Goal: Transaction & Acquisition: Purchase product/service

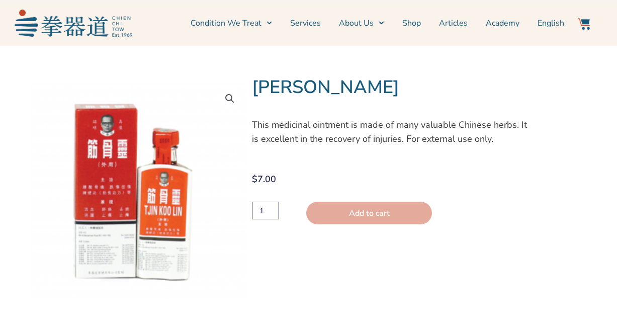
click at [340, 217] on button "Add to cart" at bounding box center [369, 213] width 126 height 23
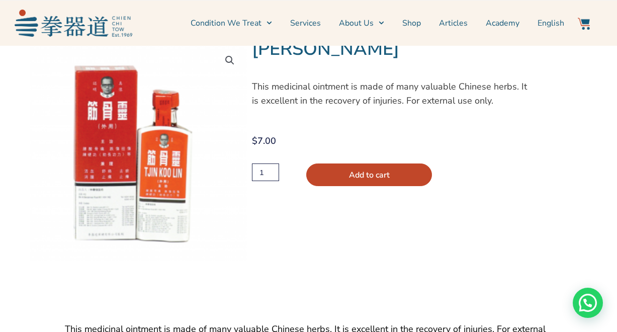
scroll to position [36, 0]
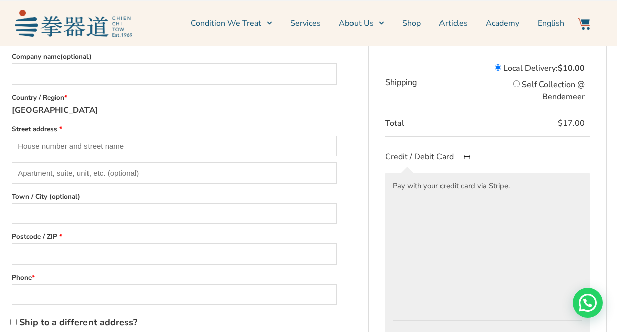
scroll to position [229, 0]
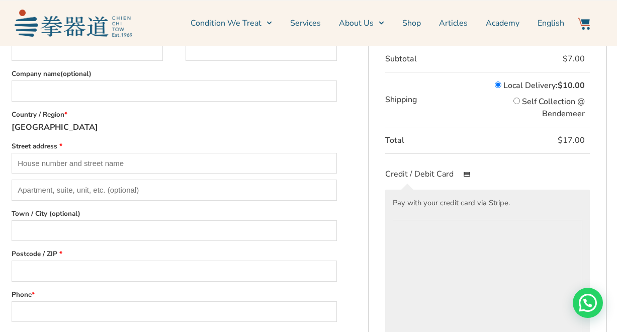
click at [30, 127] on strong "[GEOGRAPHIC_DATA]" at bounding box center [55, 127] width 87 height 11
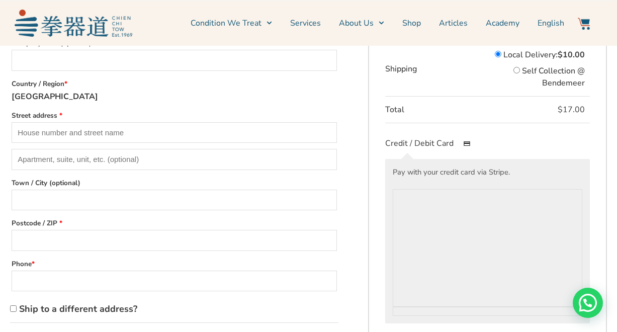
scroll to position [256, 0]
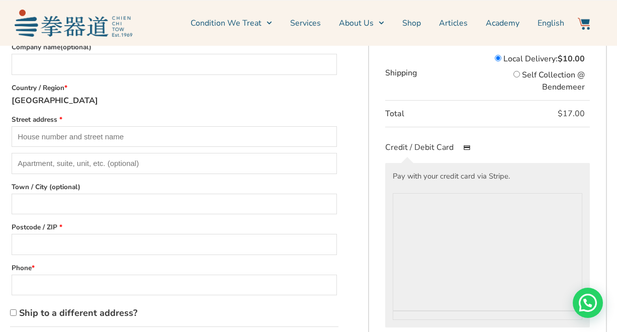
click at [66, 86] on label "Country / Region *" at bounding box center [175, 88] width 326 height 14
click at [70, 84] on label "Country / Region *" at bounding box center [175, 88] width 326 height 14
click at [47, 100] on strong "[GEOGRAPHIC_DATA]" at bounding box center [55, 100] width 87 height 11
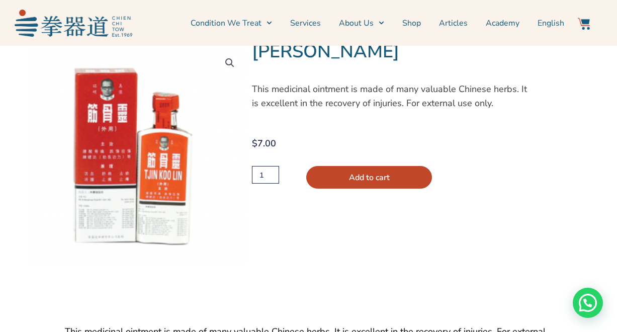
scroll to position [36, 0]
